Goal: Check status: Check status

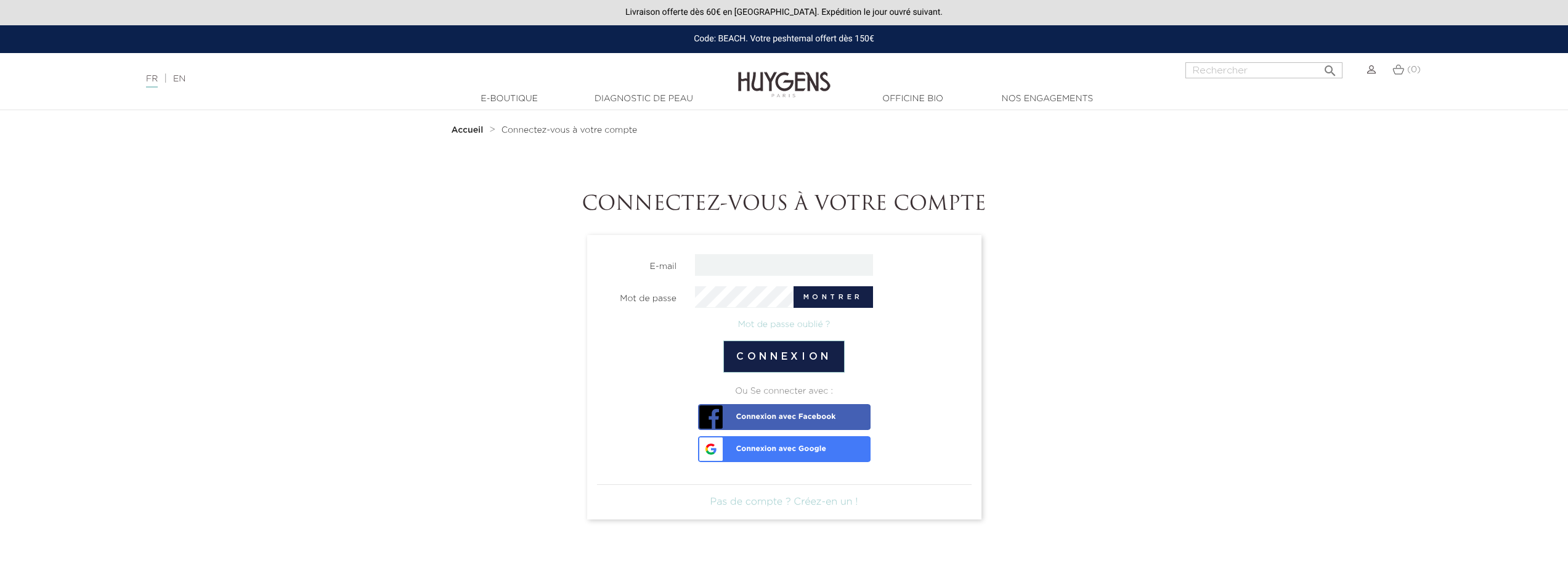
click at [787, 445] on span "Connexion avec Google" at bounding box center [763, 444] width 125 height 17
click at [768, 86] on img at bounding box center [784, 75] width 92 height 48
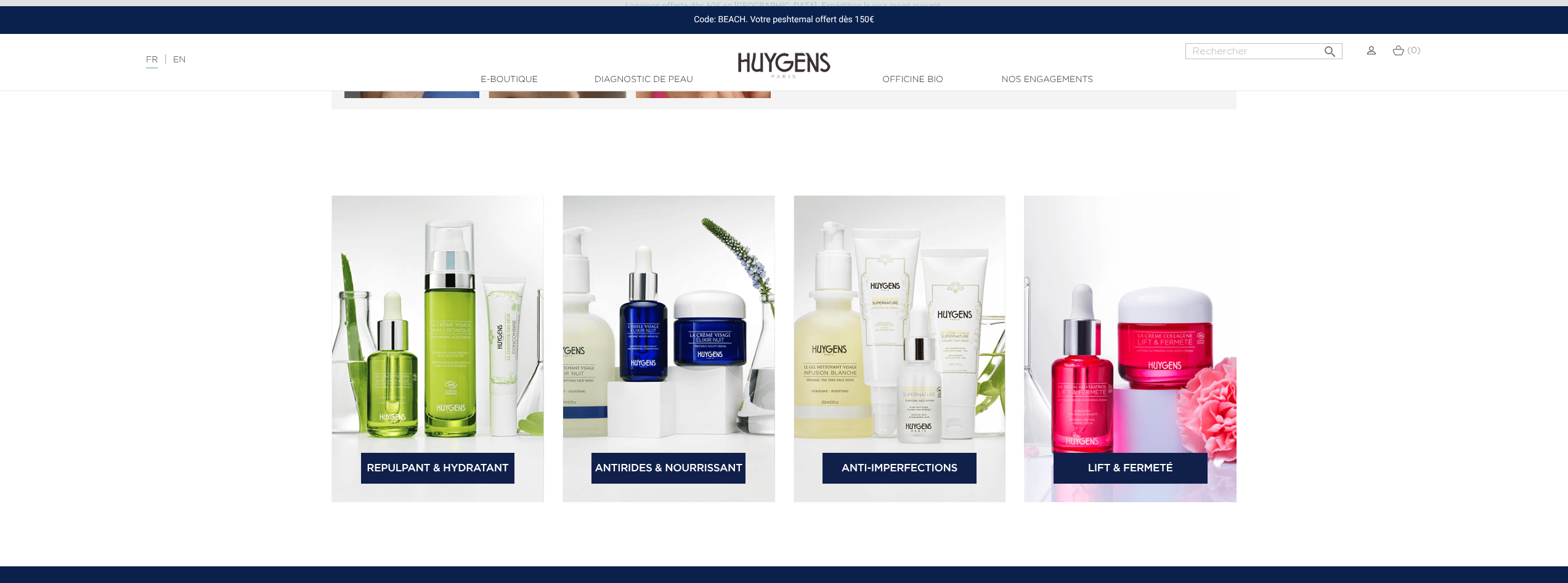
scroll to position [1850, 0]
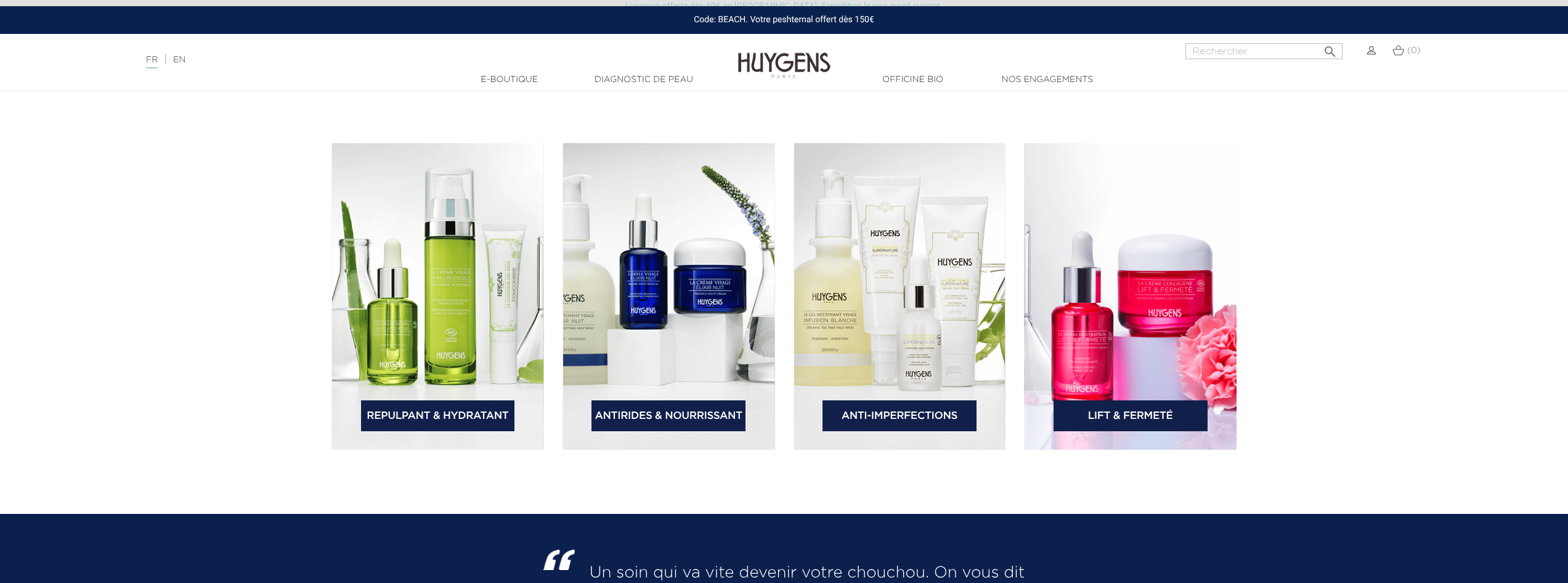
click at [886, 414] on link "Anti-Imperfections" at bounding box center [900, 415] width 154 height 31
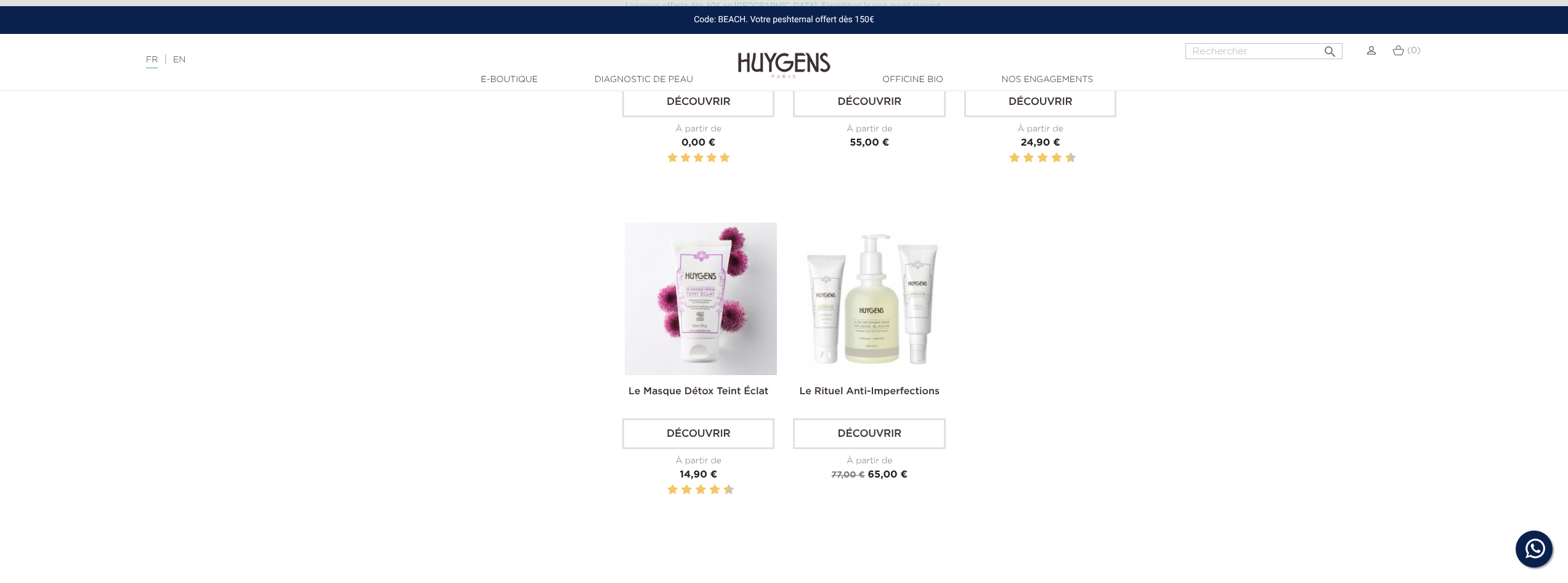
scroll to position [1418, 0]
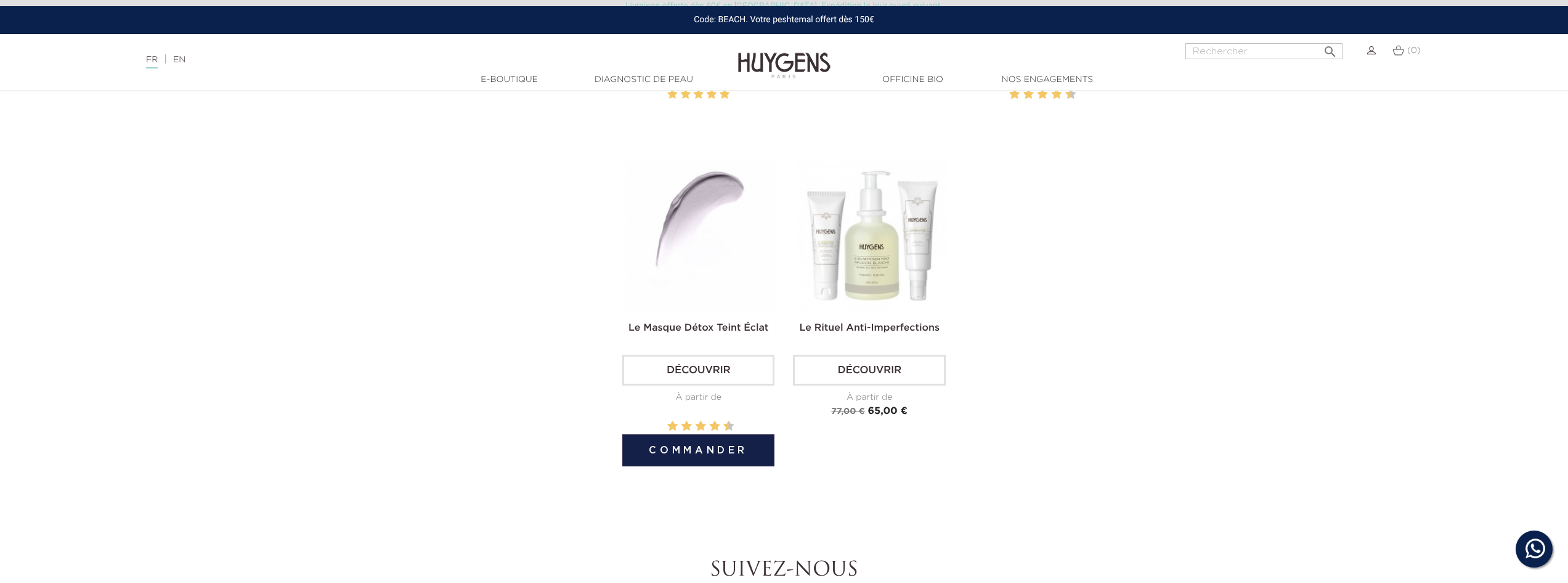
click at [690, 246] on img at bounding box center [700, 235] width 152 height 152
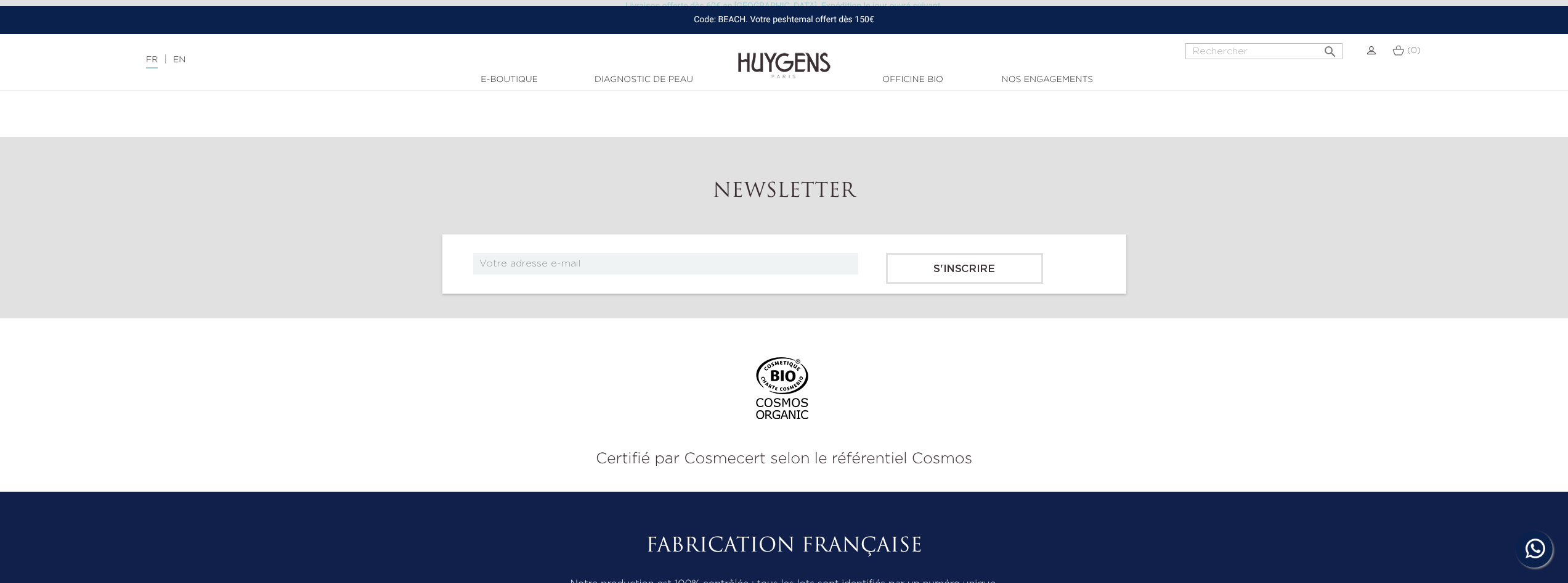
scroll to position [2466, 0]
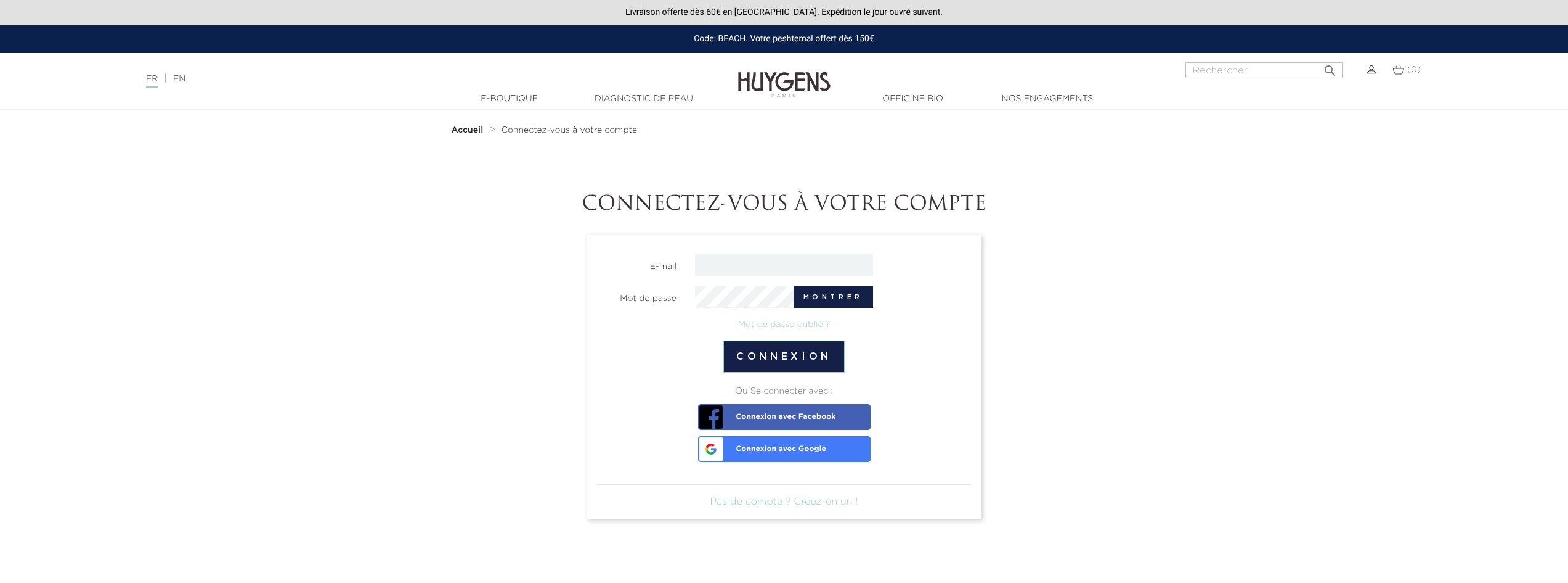
click at [784, 451] on span "Connexion avec Google" at bounding box center [763, 444] width 125 height 17
click at [744, 266] on input "email" at bounding box center [784, 265] width 178 height 22
type input "annelerbret@gmail.com"
click at [804, 351] on button "Connexion" at bounding box center [784, 356] width 122 height 32
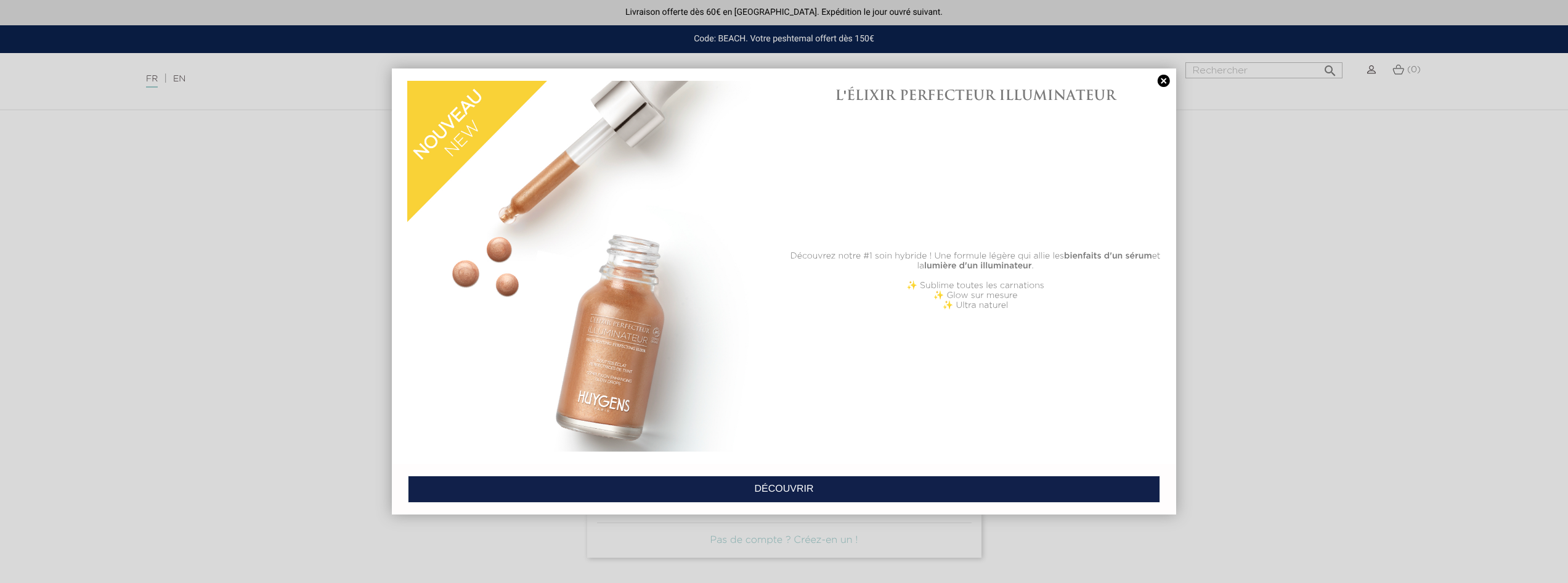
click at [1162, 80] on link at bounding box center [1164, 81] width 17 height 13
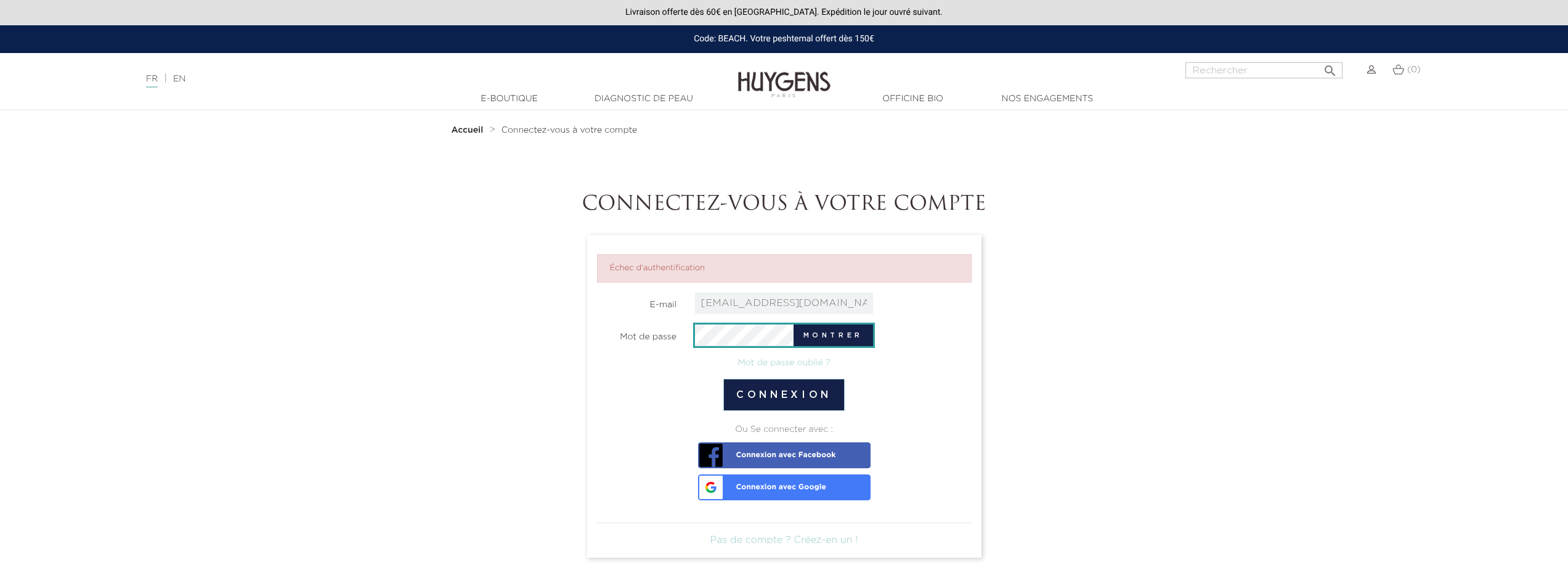
click at [773, 490] on span "Connexion avec Google" at bounding box center [763, 482] width 125 height 17
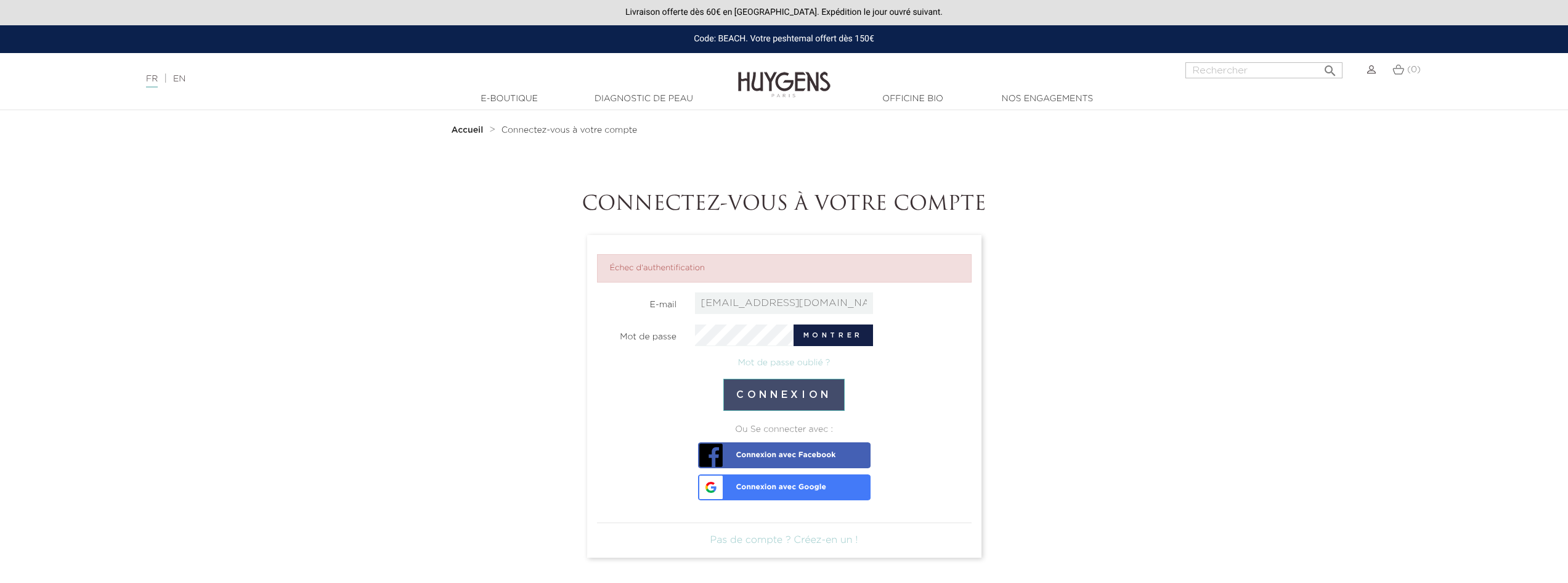
click at [819, 395] on button "Connexion" at bounding box center [784, 394] width 122 height 32
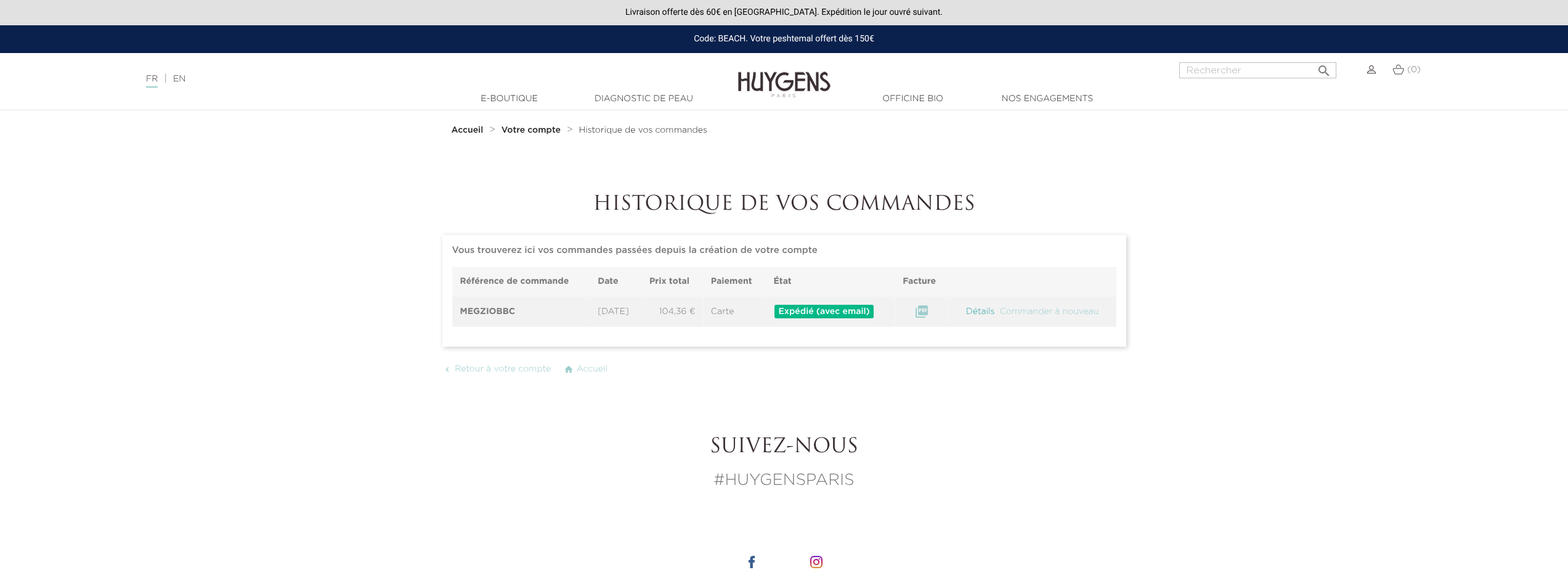
click at [973, 313] on link "Détails" at bounding box center [980, 312] width 31 height 9
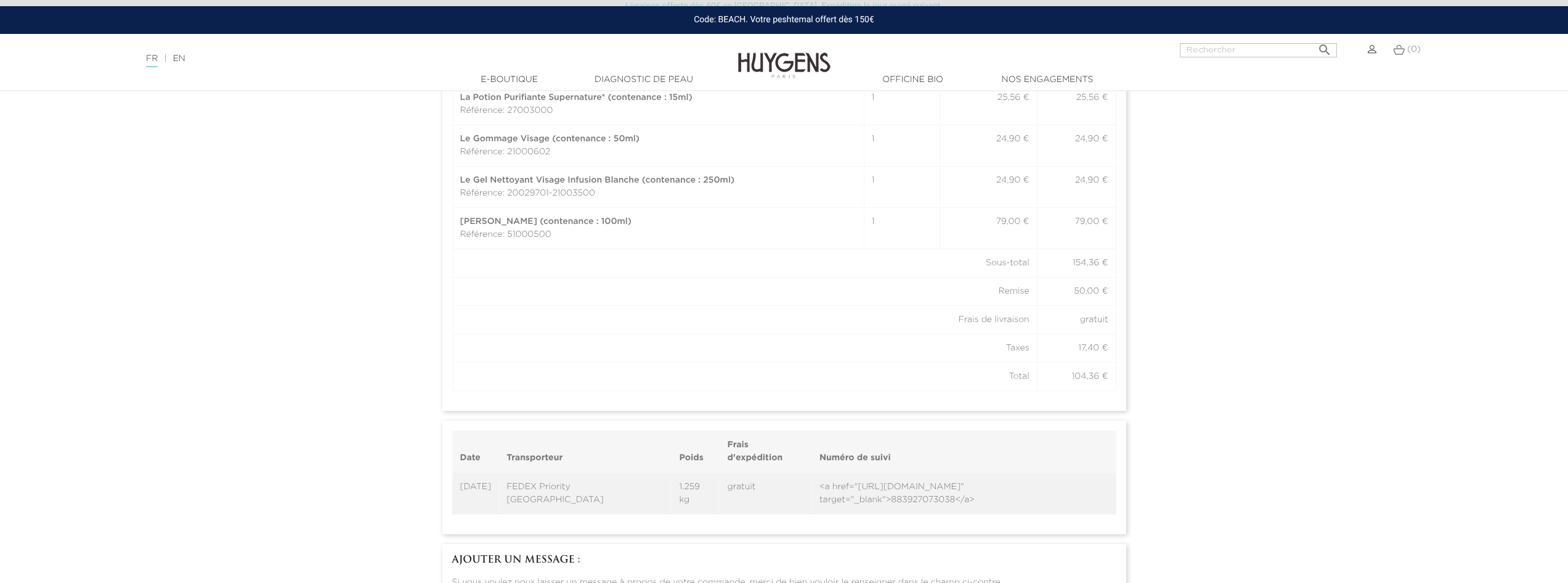
scroll to position [802, 0]
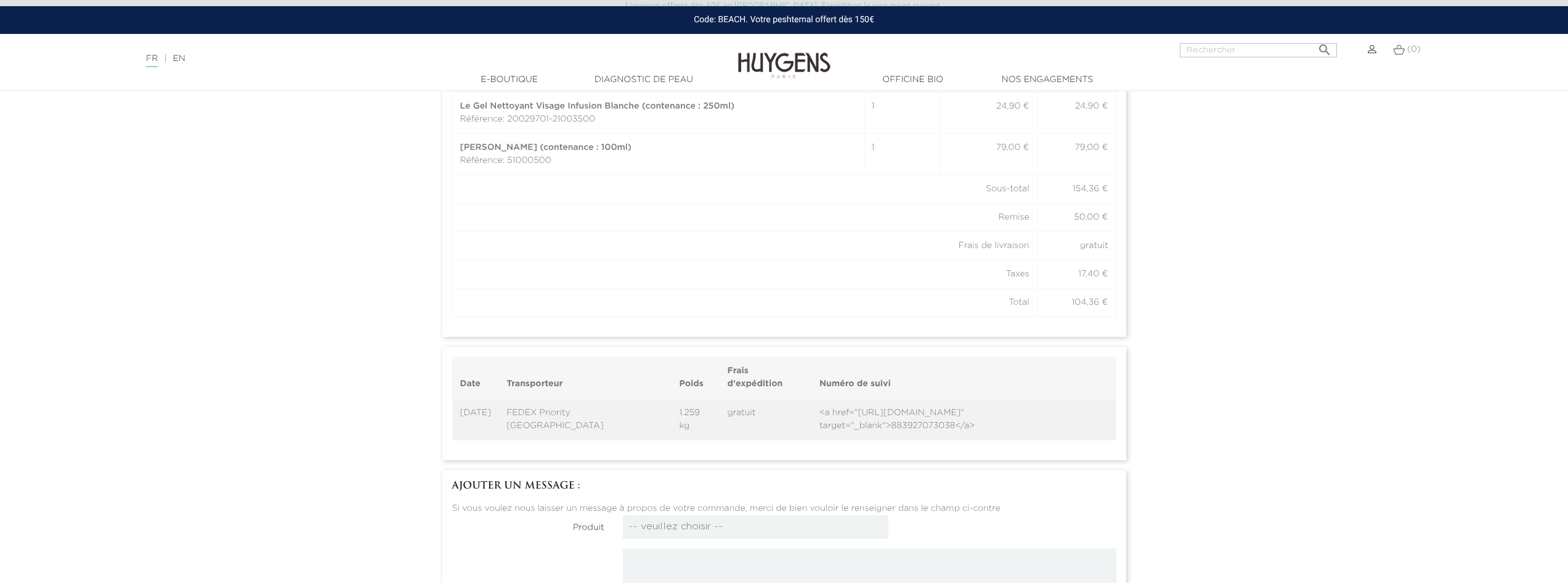
drag, startPoint x: 896, startPoint y: 435, endPoint x: 737, endPoint y: 412, distance: 160.7
click at [812, 412] on td "<a href="https://www.fedex.com/fedextrack/?trknbr=883927073038&locale=fr_FR&cnt…" at bounding box center [964, 419] width 304 height 42
click at [812, 410] on td "<a href="https://www.fedex.com/fedextrack/?trknbr=883927073038&locale=fr_FR&cnt…" at bounding box center [964, 419] width 304 height 42
drag, startPoint x: 832, startPoint y: 426, endPoint x: 770, endPoint y: 426, distance: 62.0
click at [812, 426] on td "<a href="https://www.fedex.com/fedextrack/?trknbr=883927073038&locale=fr_FR&cnt…" at bounding box center [964, 419] width 304 height 42
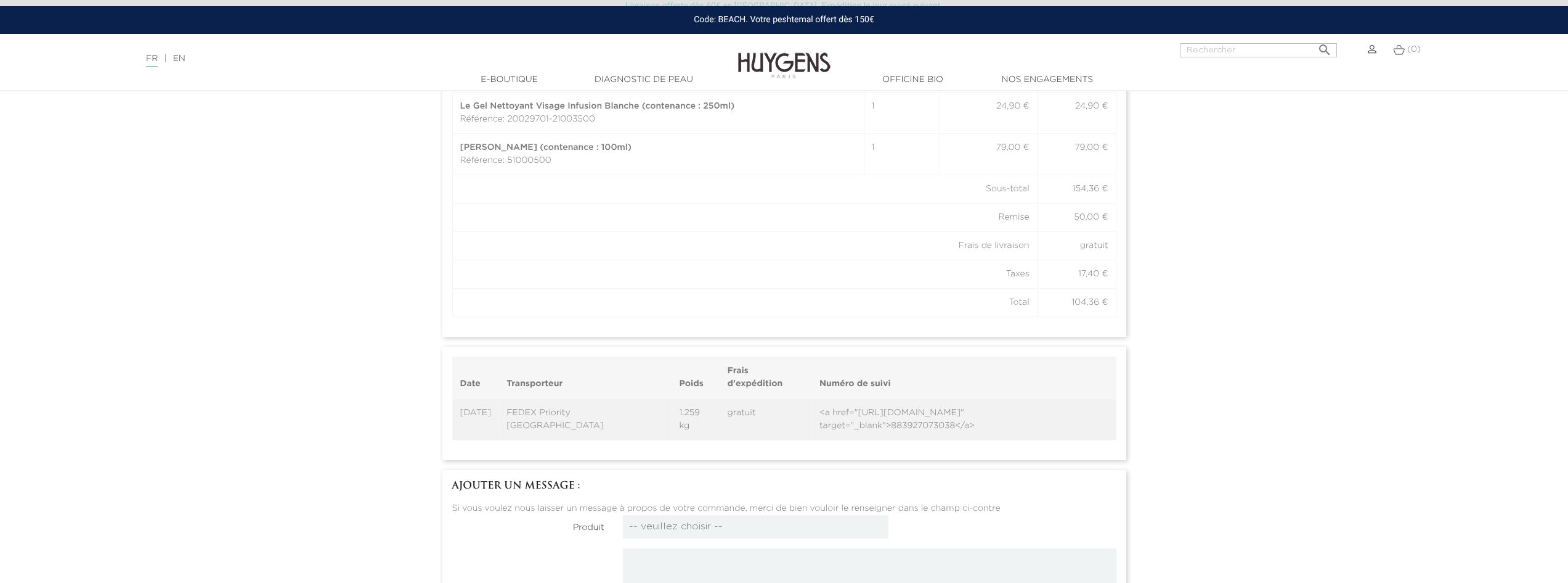
copy td "883927073038"
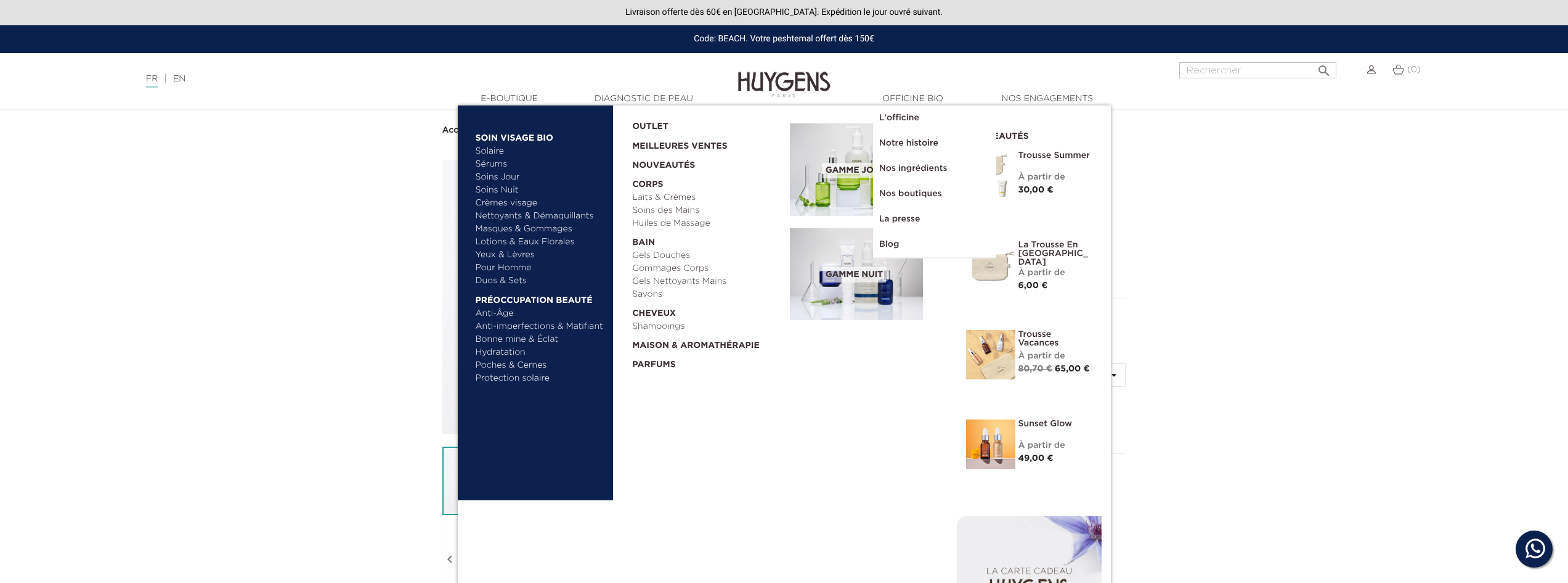
click at [987, 360] on img at bounding box center [990, 354] width 49 height 49
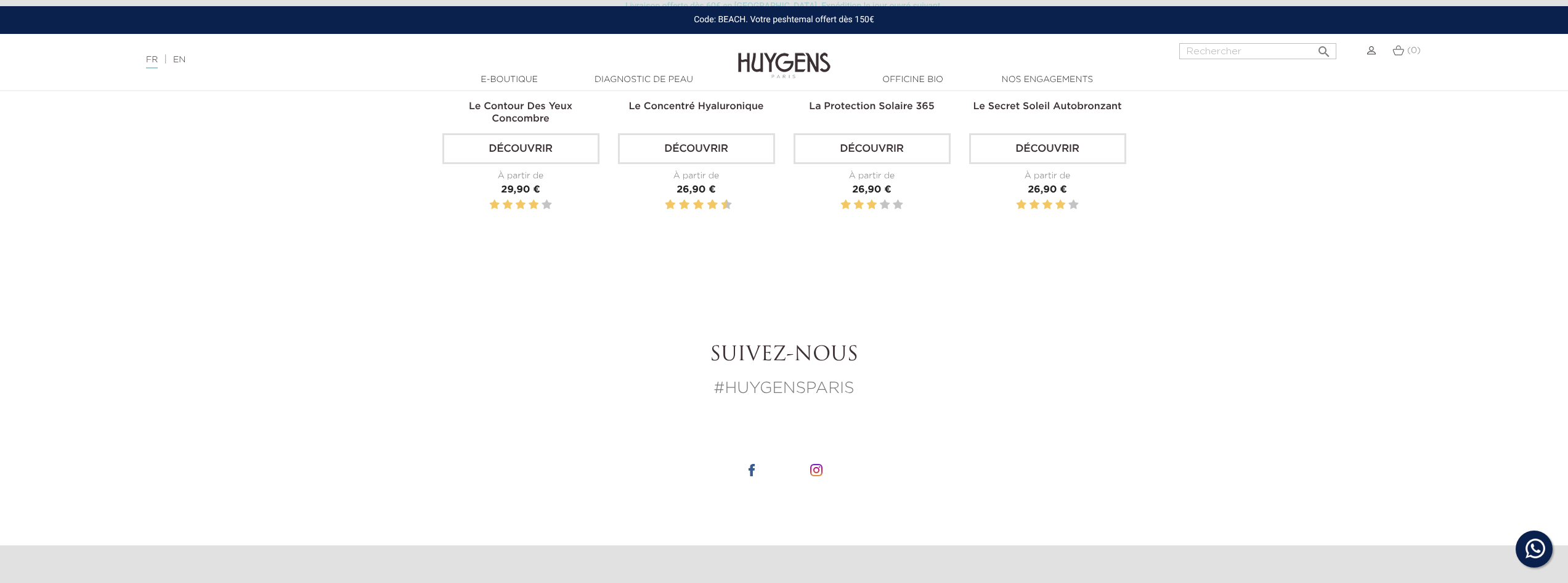
scroll to position [1234, 0]
